Goal: Information Seeking & Learning: Learn about a topic

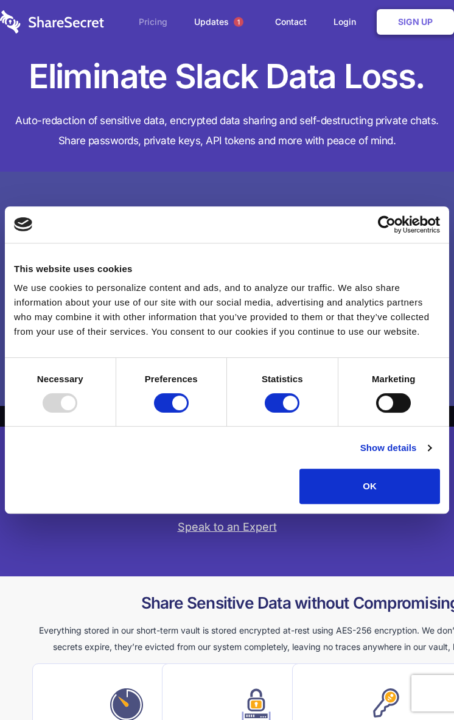
click at [153, 22] on span "Pricing" at bounding box center [153, 21] width 29 height 13
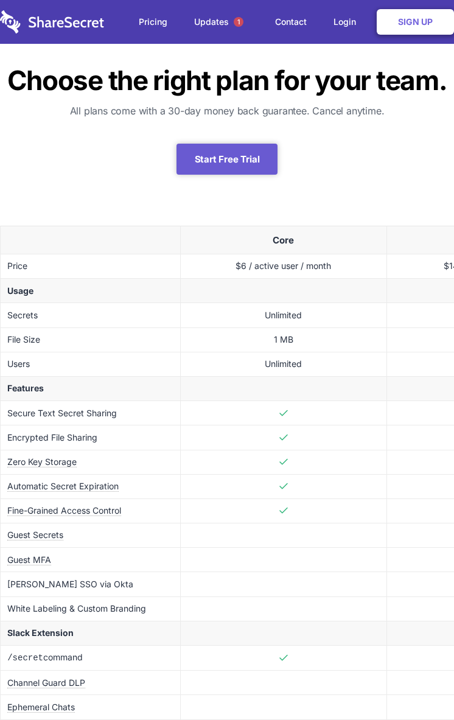
click at [52, 22] on img at bounding box center [52, 21] width 104 height 23
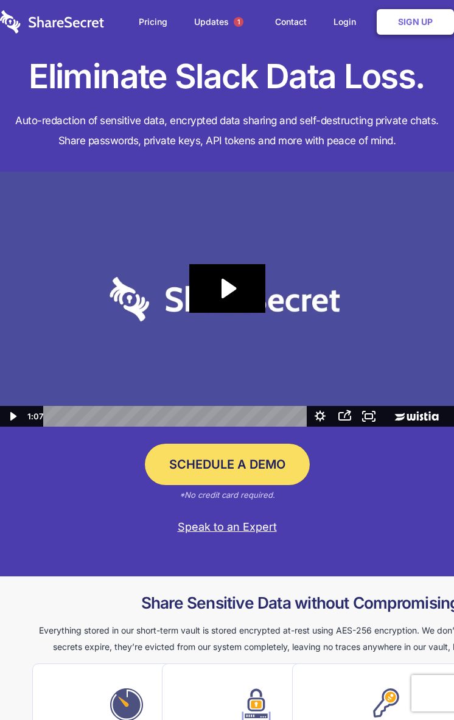
click at [227, 288] on icon "Play Video: Sharesecret Slack Extension" at bounding box center [229, 288] width 15 height 19
click at [221, 22] on span "Updates" at bounding box center [211, 21] width 35 height 13
